Goal: Task Accomplishment & Management: Complete application form

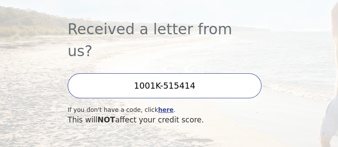
scroll to position [276, 0]
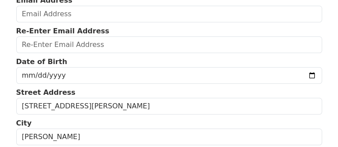
scroll to position [122, 0]
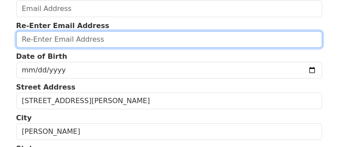
click at [74, 40] on input "email" at bounding box center [169, 39] width 306 height 17
type input "[EMAIL_ADDRESS][DOMAIN_NAME]"
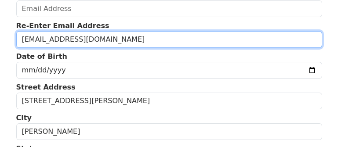
type input "[EMAIL_ADDRESS][DOMAIN_NAME]"
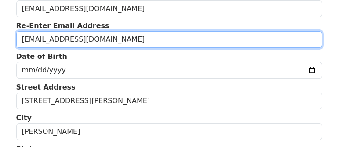
type input "[PHONE_NUMBER]"
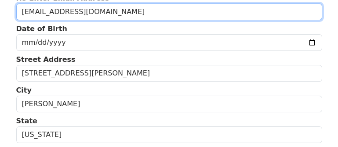
scroll to position [139, 0]
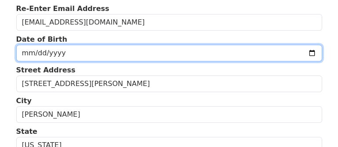
click at [66, 54] on input "date" at bounding box center [169, 53] width 306 height 17
type input "[DATE]"
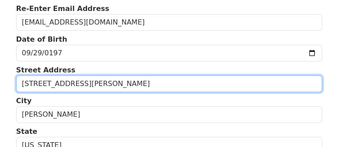
click at [62, 77] on input "[STREET_ADDRESS][PERSON_NAME]" at bounding box center [169, 84] width 306 height 17
type input "[STREET_ADDRESS][PERSON_NAME]"
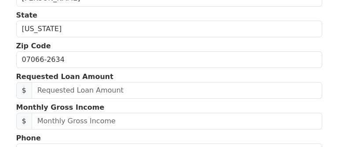
scroll to position [259, 0]
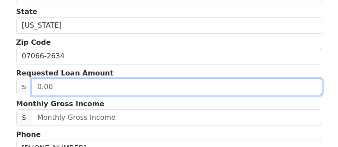
click at [75, 85] on input "text" at bounding box center [177, 87] width 291 height 17
type input "6,000.00"
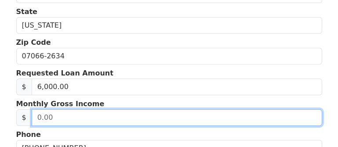
click at [47, 114] on input "text" at bounding box center [177, 118] width 291 height 17
type input "10,000.00"
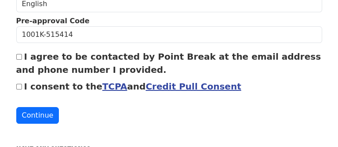
scroll to position [442, 0]
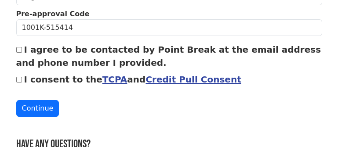
click at [18, 48] on input "I agree to be contacted by Point Break at the email address and phone number I …" at bounding box center [19, 50] width 6 height 6
checkbox input "true"
click at [21, 78] on input "I consent to the TCPA and Credit Pull Consent" at bounding box center [19, 80] width 6 height 6
checkbox input "true"
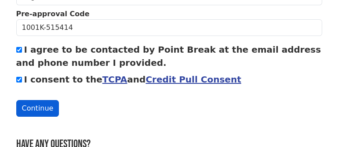
click at [34, 105] on button "Continue" at bounding box center [37, 108] width 43 height 17
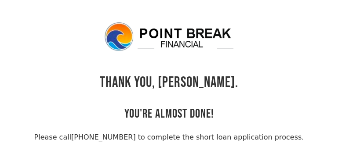
scroll to position [21, 0]
